Goal: Task Accomplishment & Management: Manage account settings

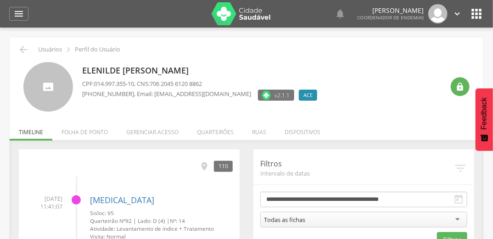
click at [217, 131] on li "Quarteirões" at bounding box center [215, 130] width 55 height 22
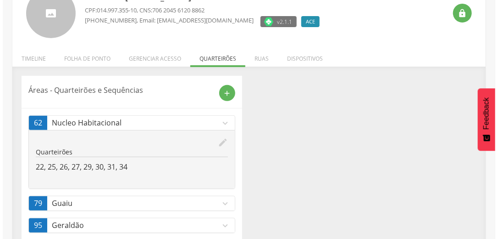
scroll to position [92, 0]
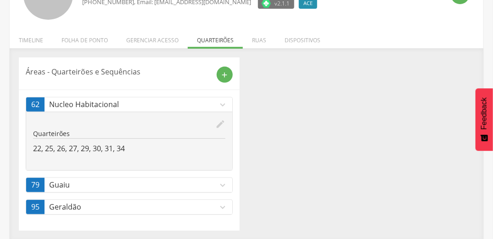
click at [483, 194] on div "**********" at bounding box center [246, 148] width 473 height 182
click at [222, 204] on icon "expand_more" at bounding box center [222, 207] width 10 height 10
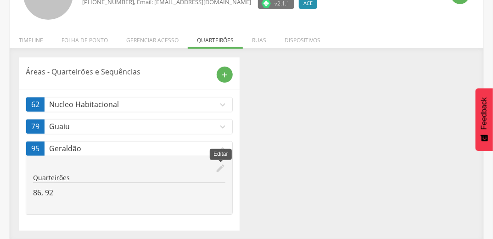
click at [218, 163] on icon "edit" at bounding box center [220, 168] width 10 height 10
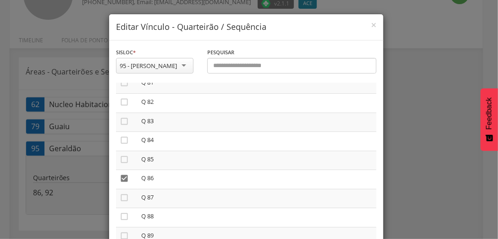
scroll to position [1555, 0]
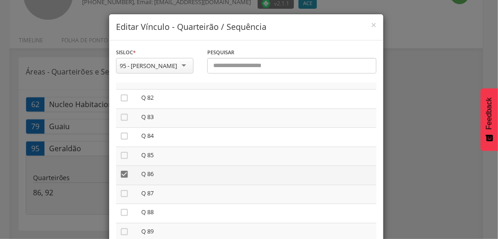
click at [122, 178] on icon "" at bounding box center [124, 173] width 9 height 9
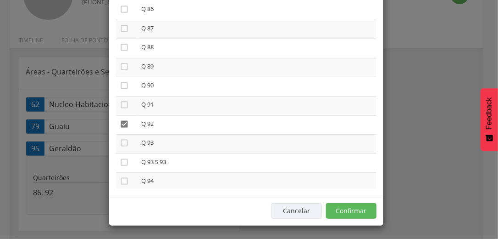
scroll to position [1650, 0]
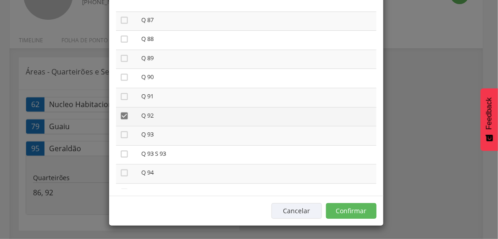
click at [122, 120] on icon "" at bounding box center [124, 115] width 9 height 9
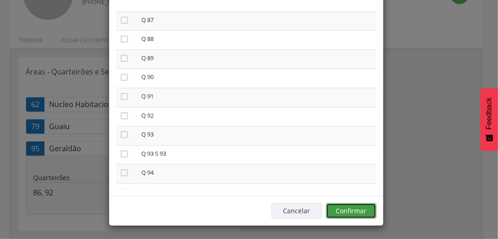
click at [346, 213] on button "Confirmar" at bounding box center [351, 211] width 50 height 16
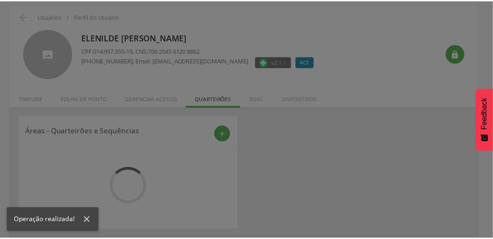
scroll to position [70, 0]
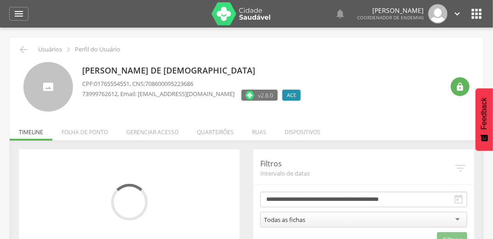
click at [215, 134] on li "Quarteirões" at bounding box center [215, 130] width 55 height 22
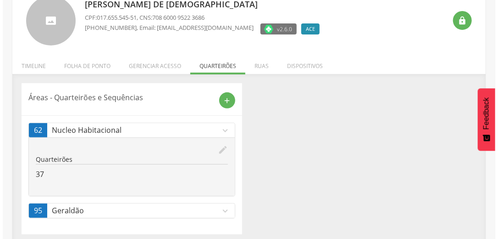
scroll to position [70, 0]
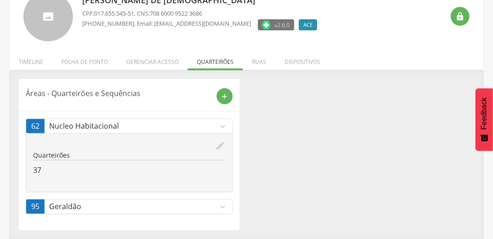
click at [226, 201] on icon "expand_more" at bounding box center [222, 206] width 10 height 10
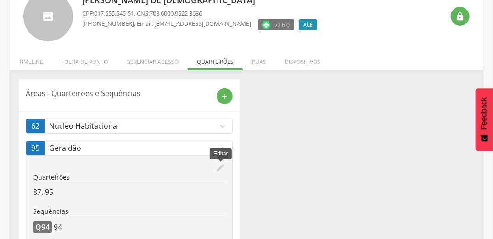
click at [222, 165] on icon "edit" at bounding box center [220, 167] width 10 height 10
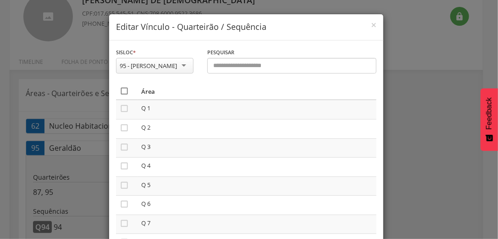
click at [123, 92] on icon "" at bounding box center [124, 90] width 9 height 9
click at [120, 90] on icon "" at bounding box center [124, 90] width 9 height 9
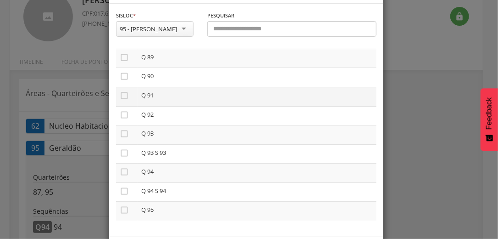
scroll to position [78, 0]
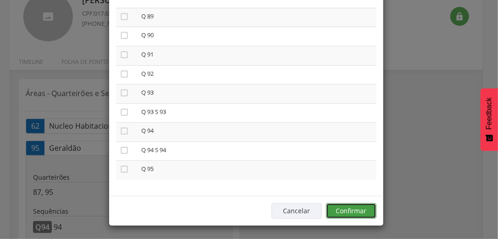
click at [355, 206] on button "Confirmar" at bounding box center [351, 211] width 50 height 16
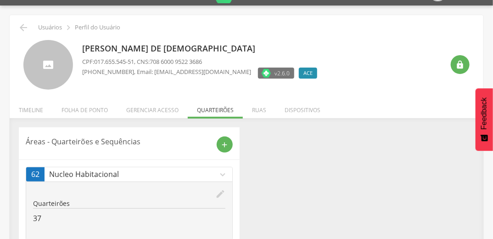
scroll to position [0, 0]
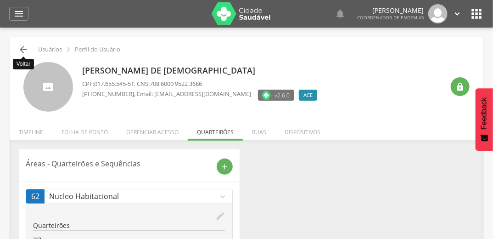
click at [22, 49] on icon "" at bounding box center [23, 49] width 11 height 11
